Goal: Task Accomplishment & Management: Use online tool/utility

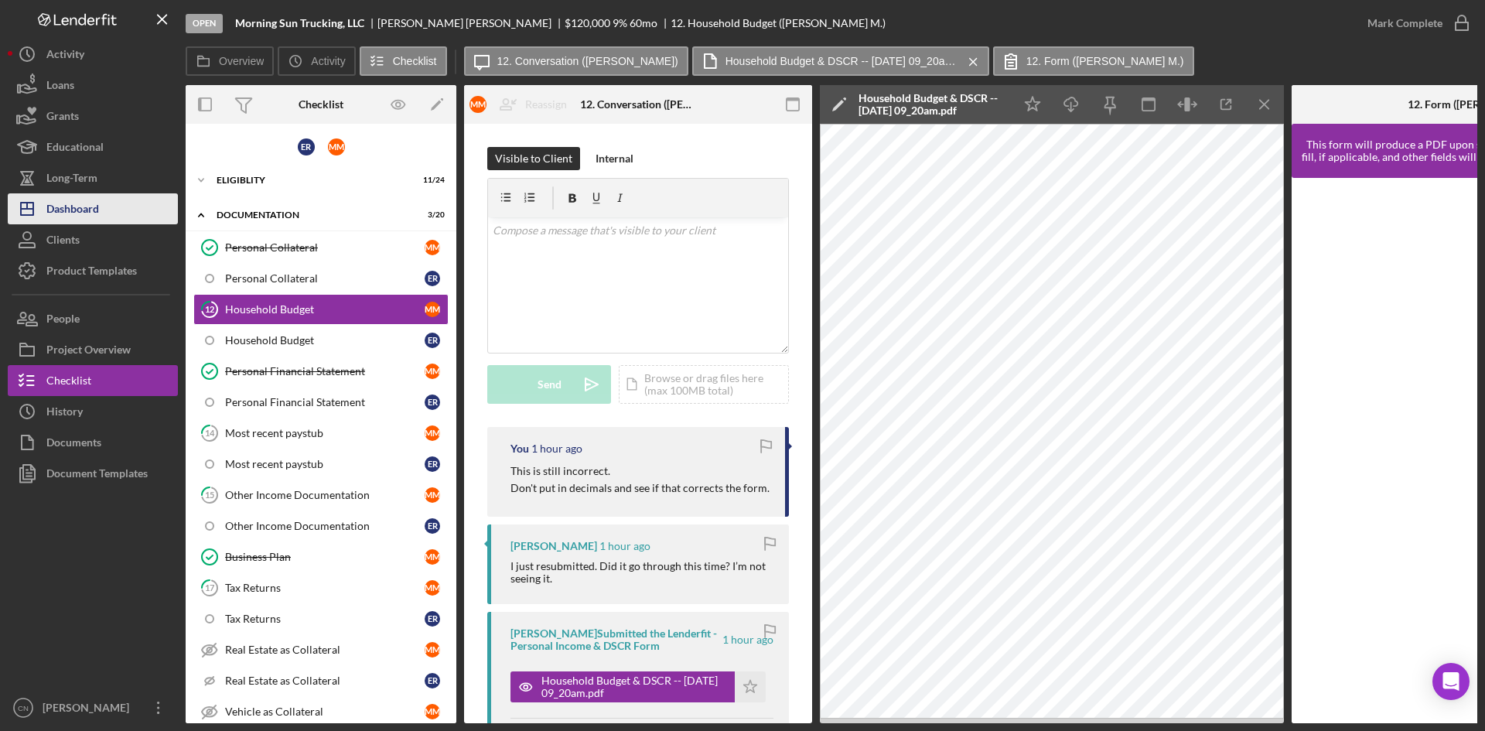
click at [74, 207] on div "Dashboard" at bounding box center [72, 210] width 53 height 35
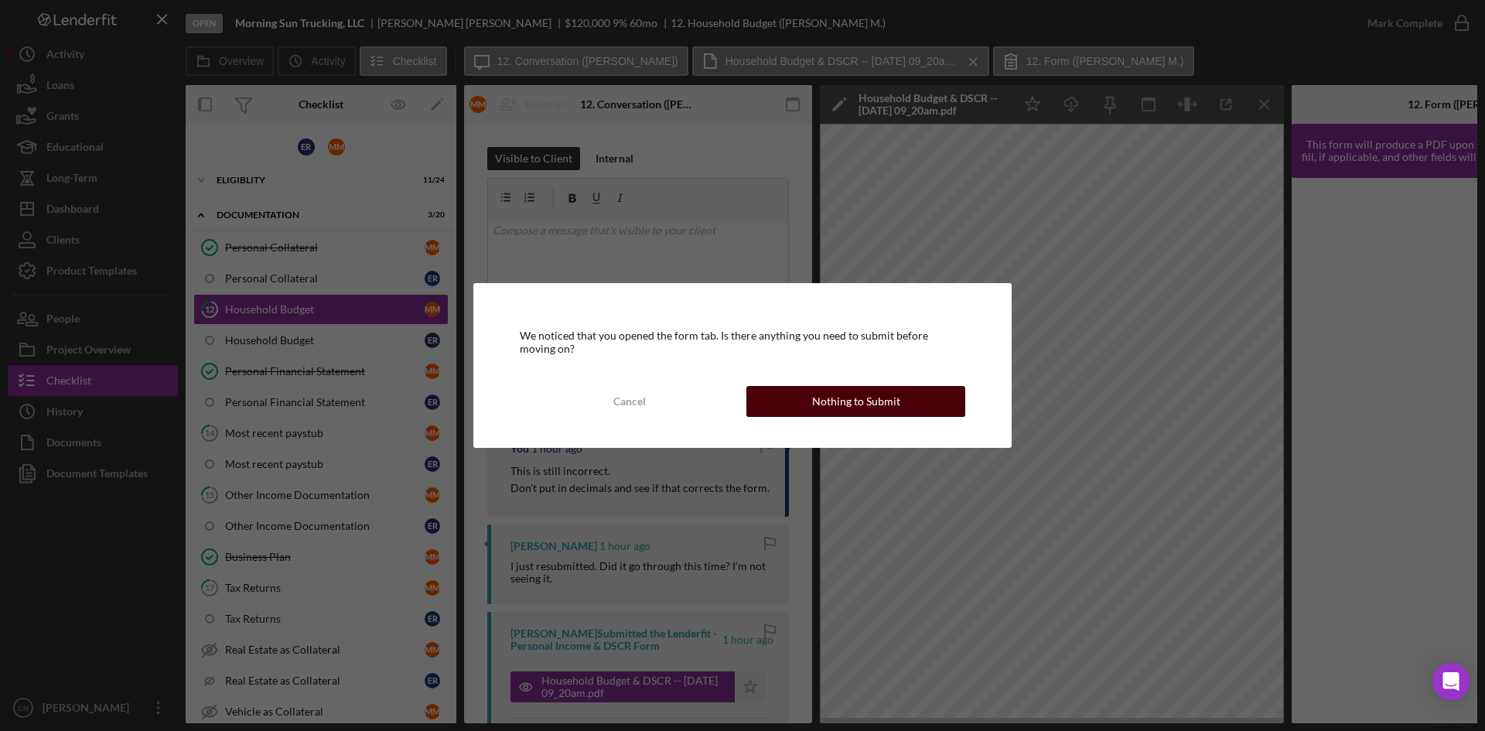
click at [876, 404] on div "Nothing to Submit" at bounding box center [856, 401] width 88 height 31
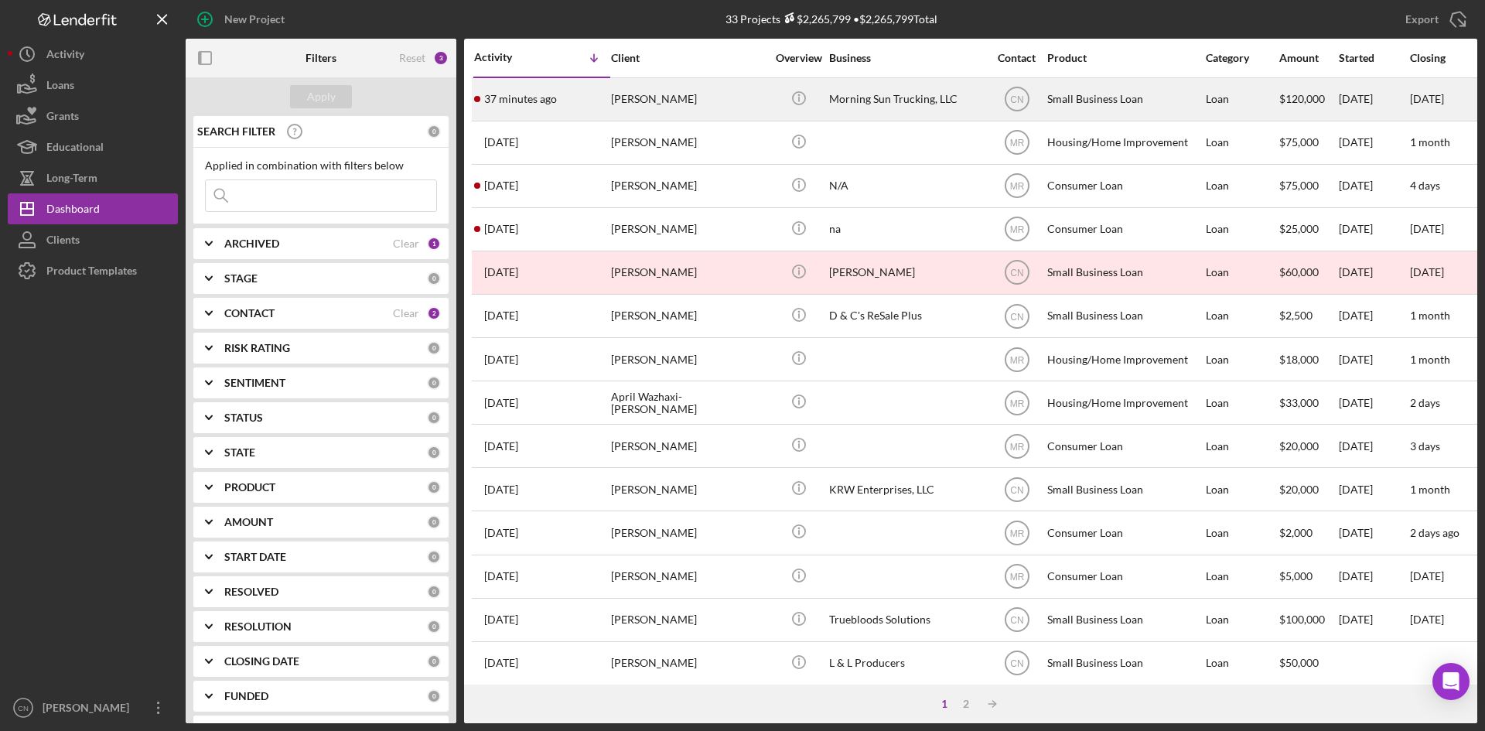
click at [662, 95] on div "[PERSON_NAME]" at bounding box center [688, 99] width 155 height 41
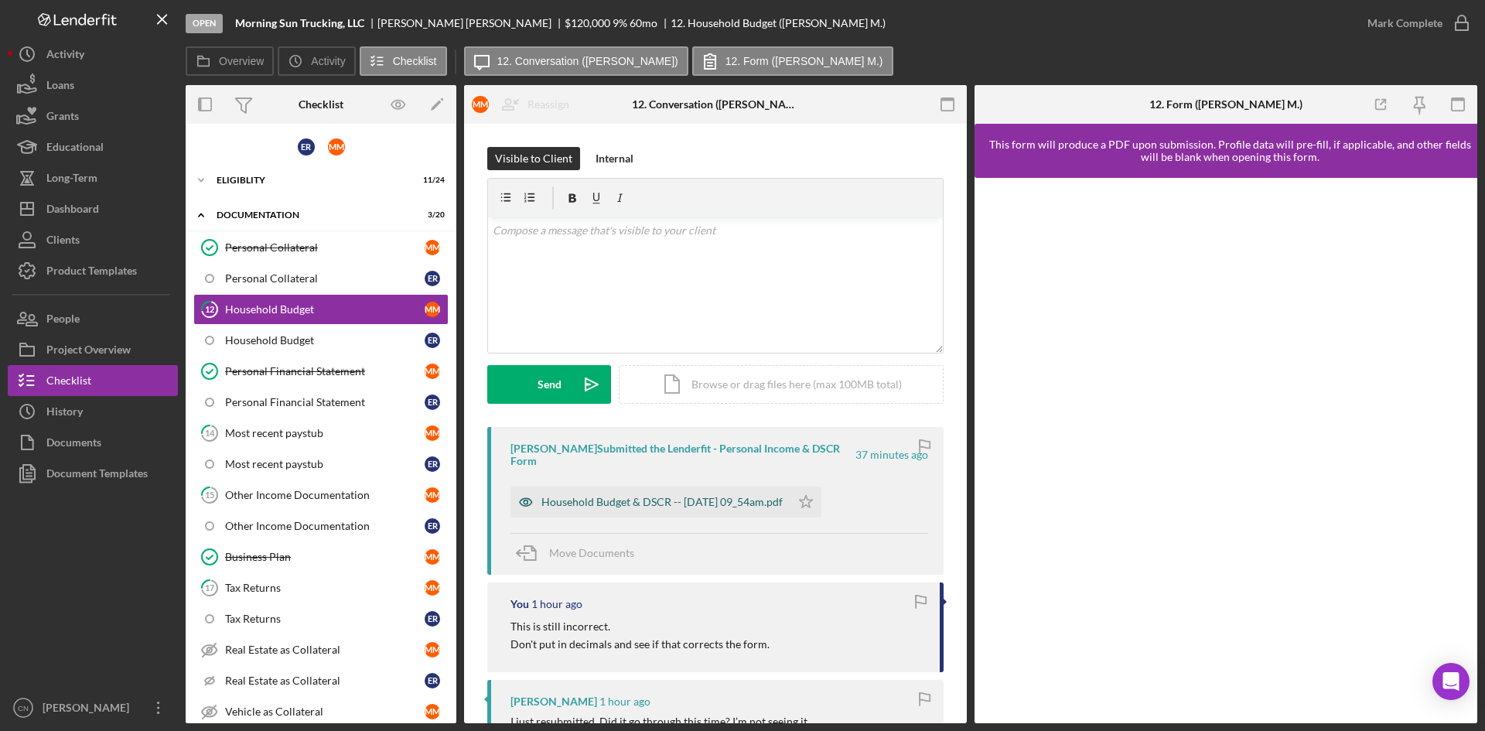
click at [593, 492] on div "Household Budget & DSCR -- [DATE] 09_54am.pdf" at bounding box center [651, 502] width 280 height 31
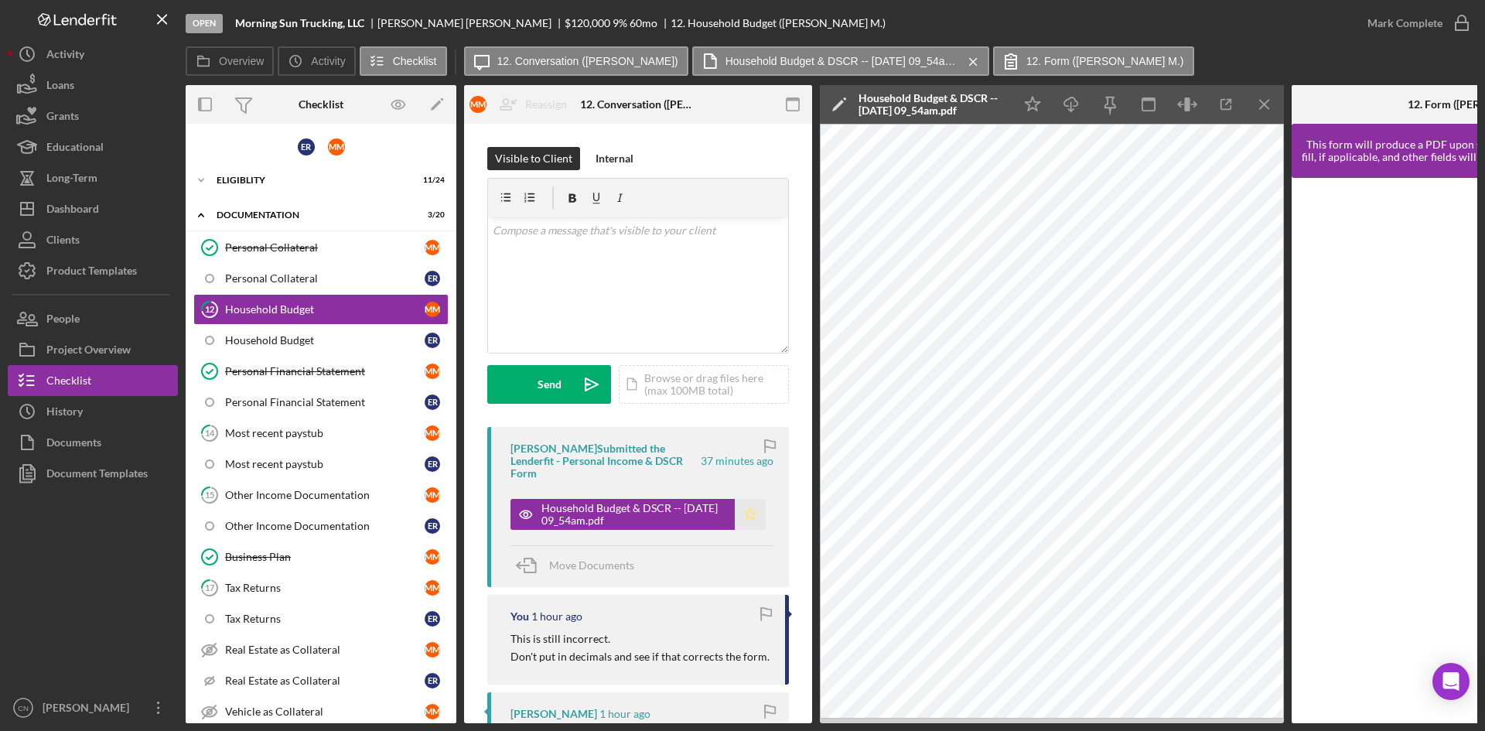
click at [750, 523] on icon "Icon/Star" at bounding box center [750, 514] width 31 height 31
click at [1458, 21] on icon "button" at bounding box center [1462, 23] width 39 height 39
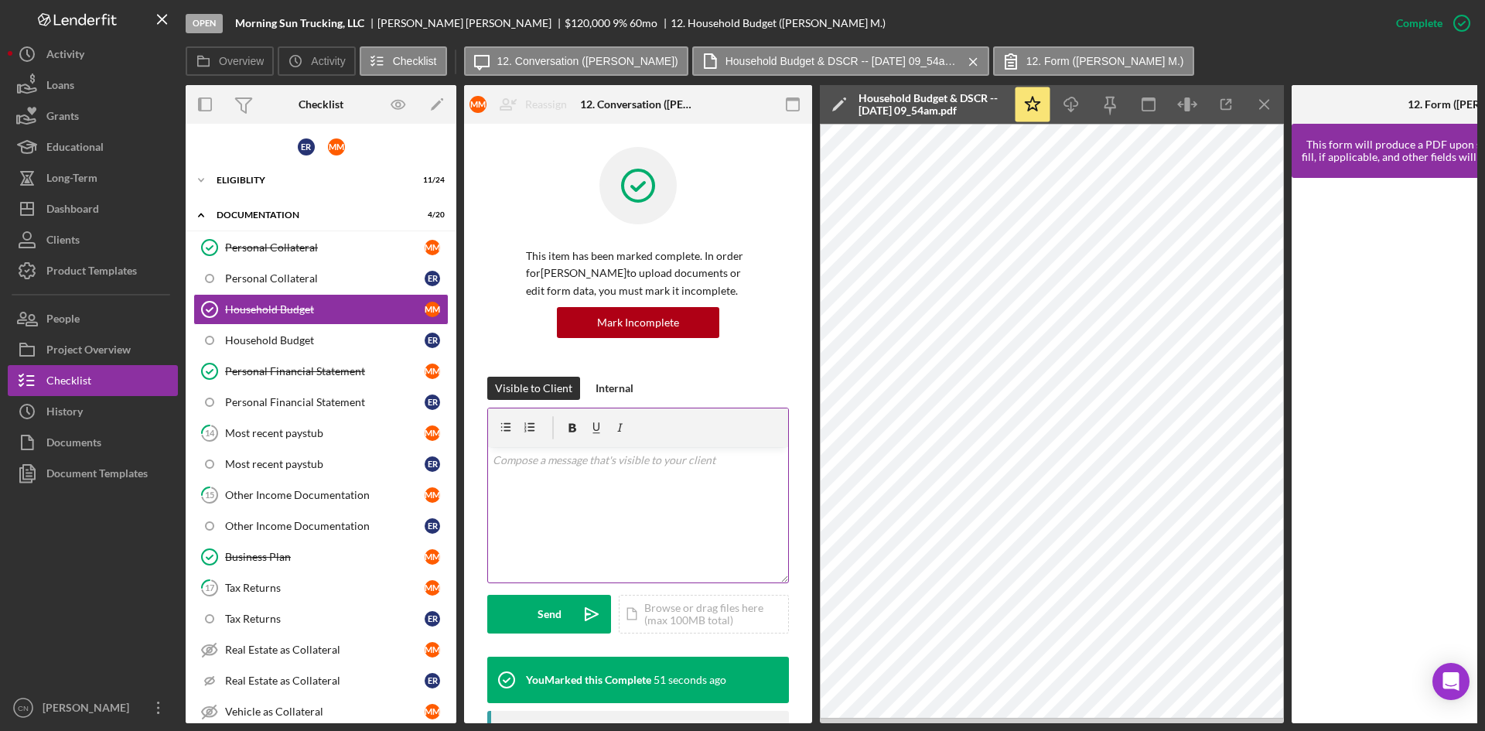
click at [606, 468] on p at bounding box center [639, 460] width 292 height 17
click at [563, 613] on button "Send Icon/icon-invite-send" at bounding box center [549, 614] width 124 height 39
